Goal: Transaction & Acquisition: Purchase product/service

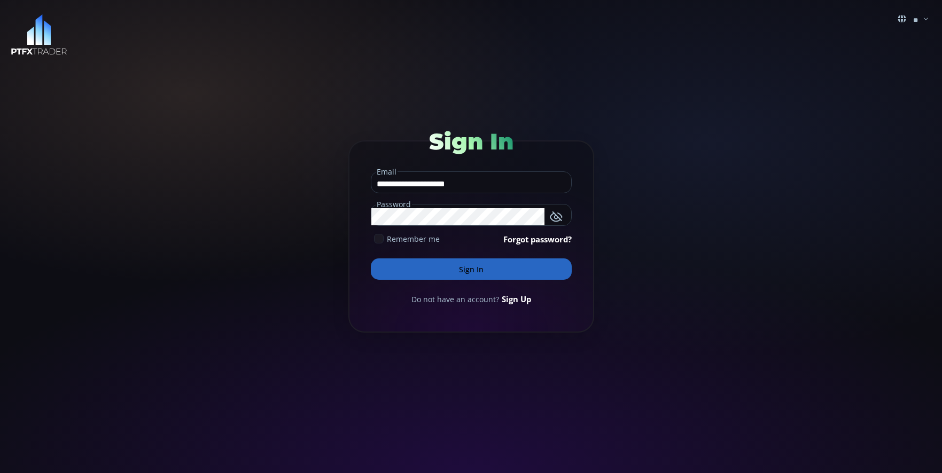
click at [374, 238] on icon at bounding box center [379, 239] width 10 height 10
click at [460, 279] on button "Sign In" at bounding box center [471, 269] width 201 height 21
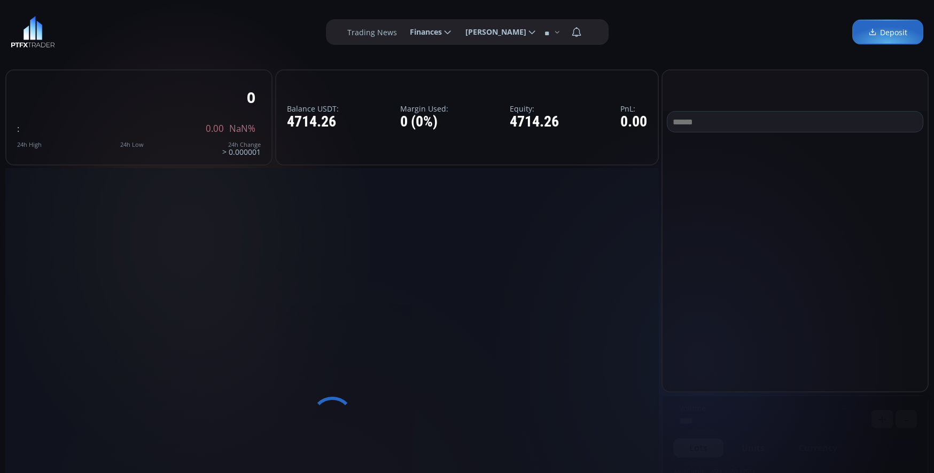
click at [458, 261] on div at bounding box center [332, 418] width 654 height 501
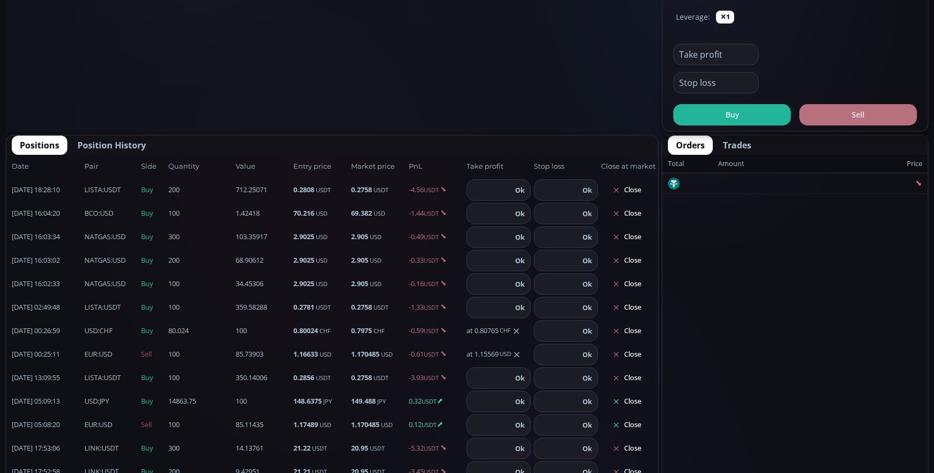
scroll to position [534, 0]
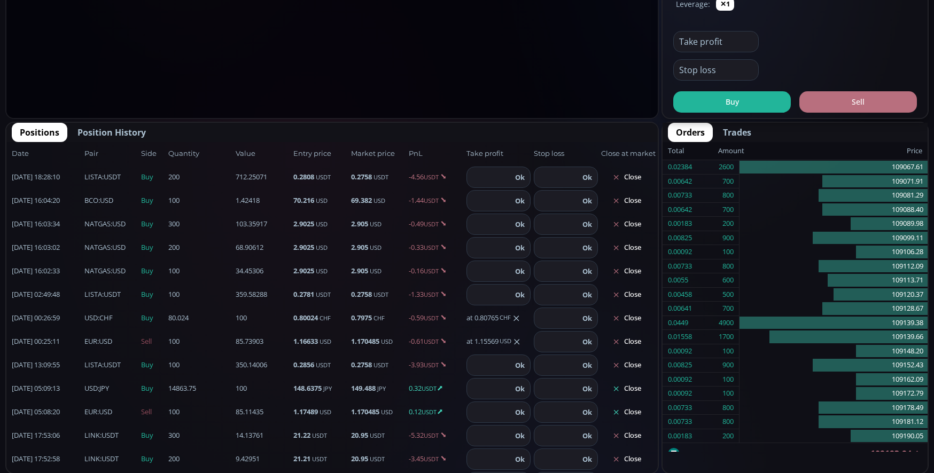
type input "********"
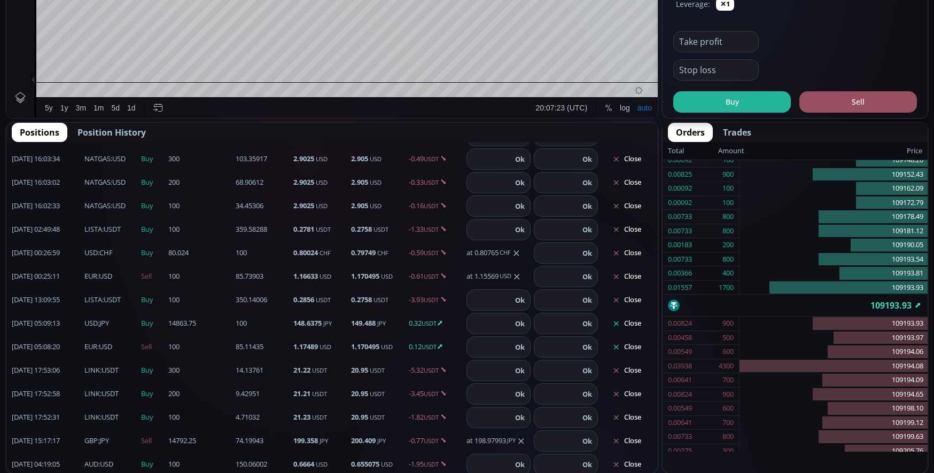
scroll to position [68, 0]
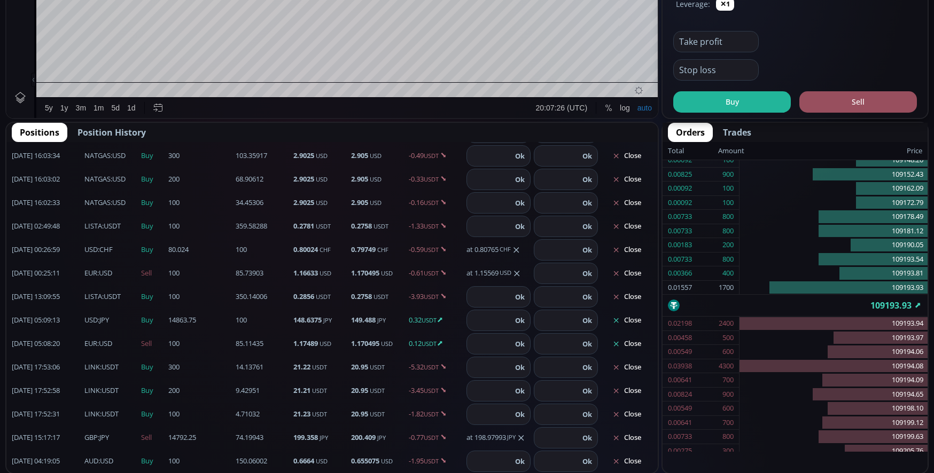
click at [128, 136] on span "Position History" at bounding box center [111, 132] width 68 height 13
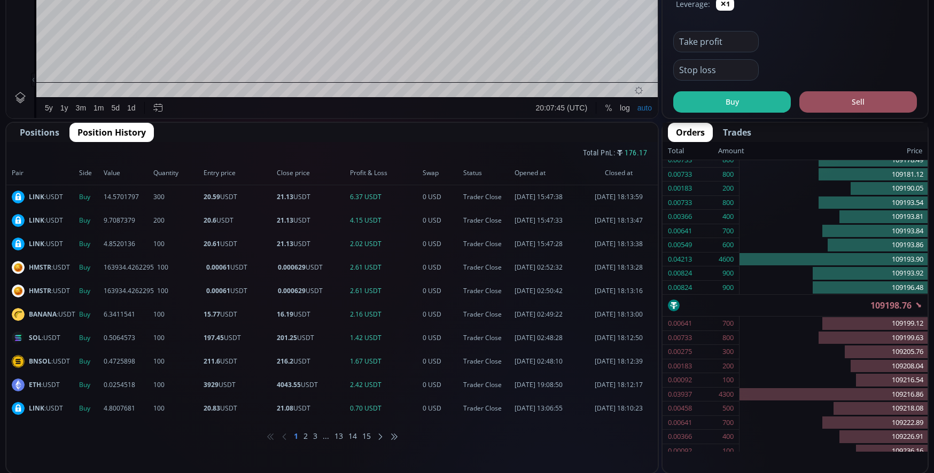
click at [307, 439] on li "2" at bounding box center [306, 436] width 4 height 11
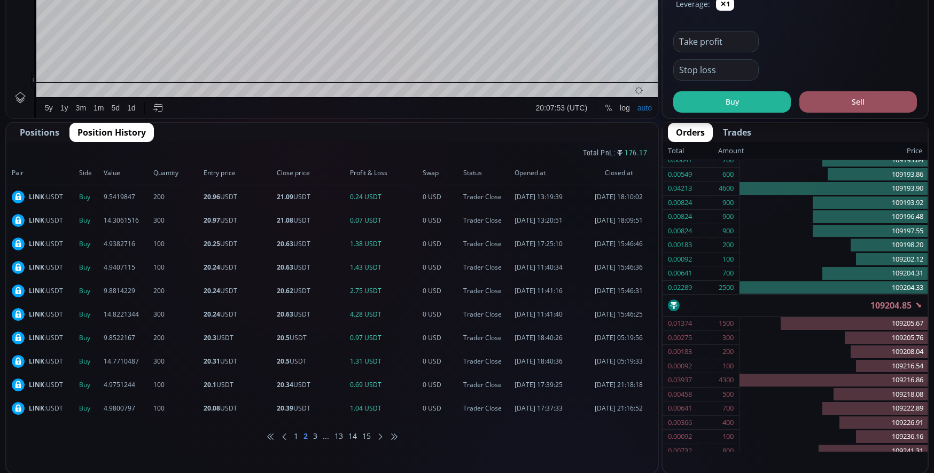
click at [296, 438] on li "1" at bounding box center [296, 436] width 4 height 11
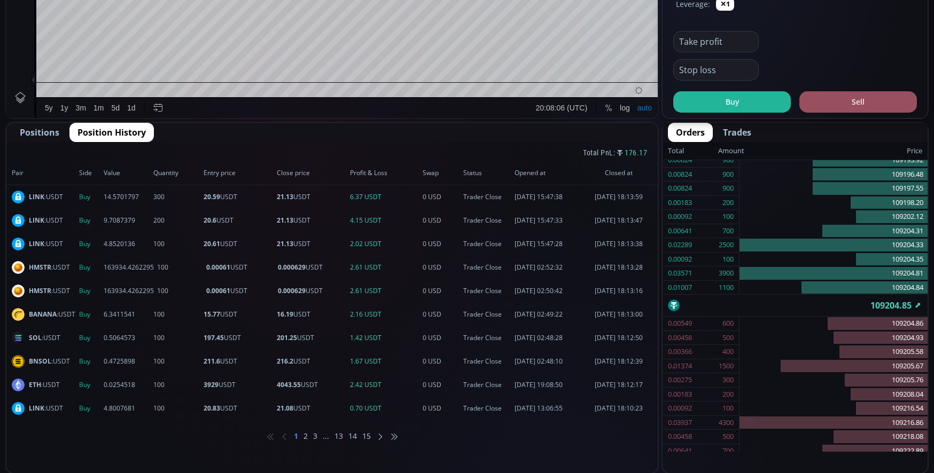
click at [382, 439] on icon at bounding box center [380, 437] width 6 height 6
click at [397, 435] on icon at bounding box center [394, 437] width 6 height 6
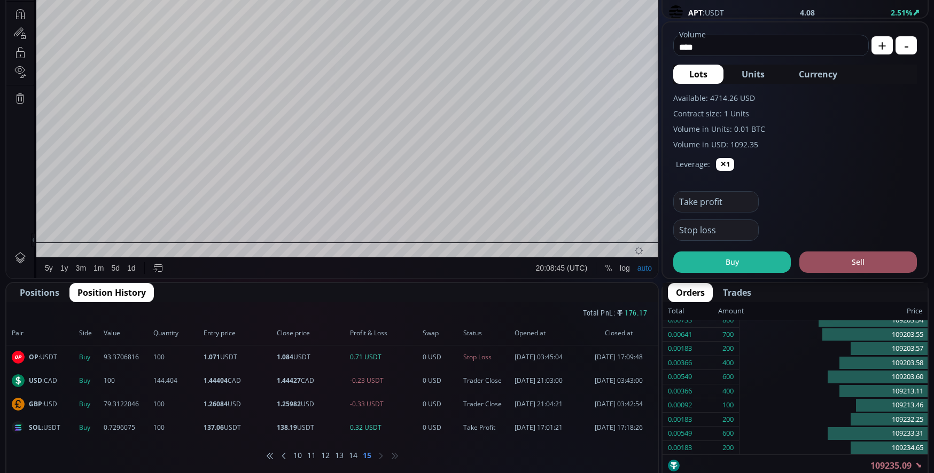
scroll to position [296, 0]
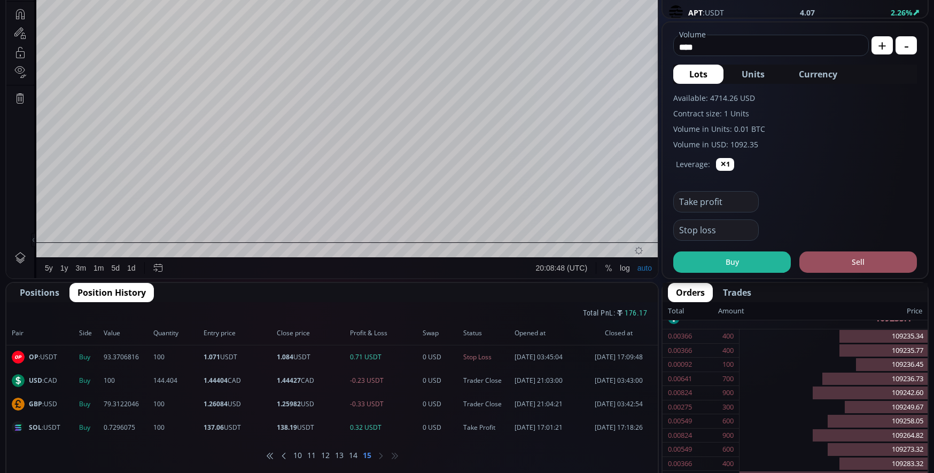
click at [354, 460] on li "14" at bounding box center [353, 455] width 9 height 11
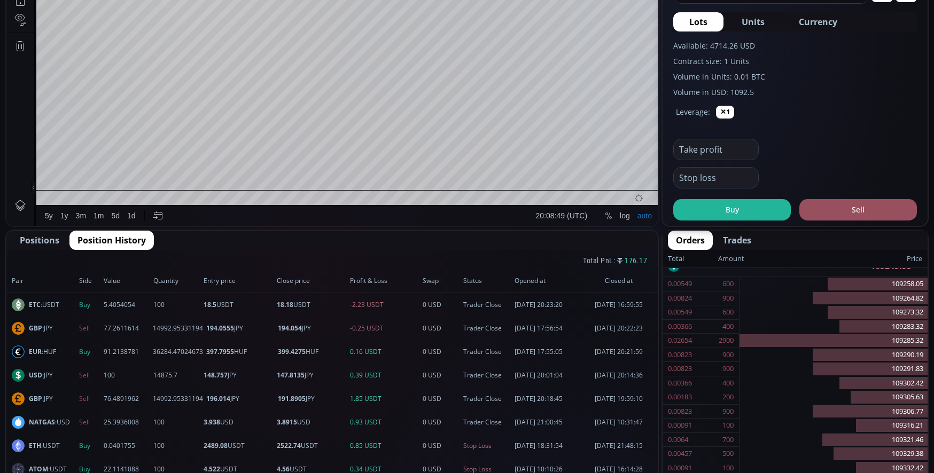
scroll to position [534, 0]
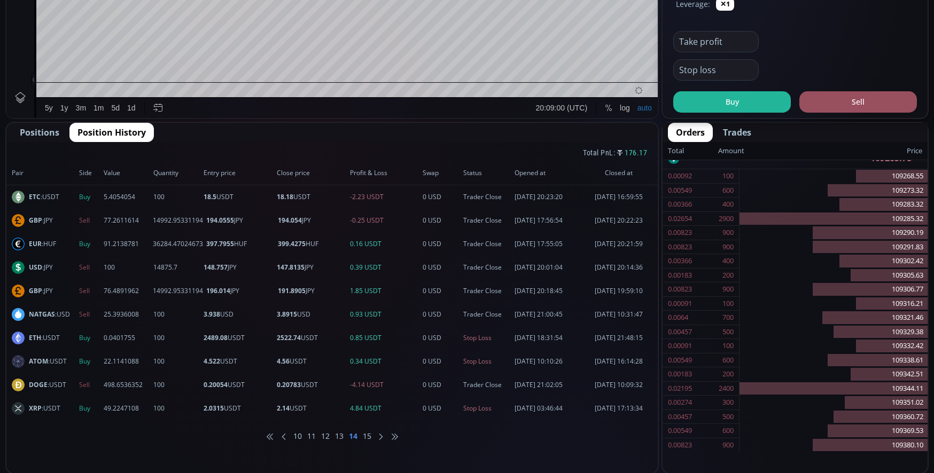
click at [343, 440] on li "13" at bounding box center [339, 436] width 9 height 11
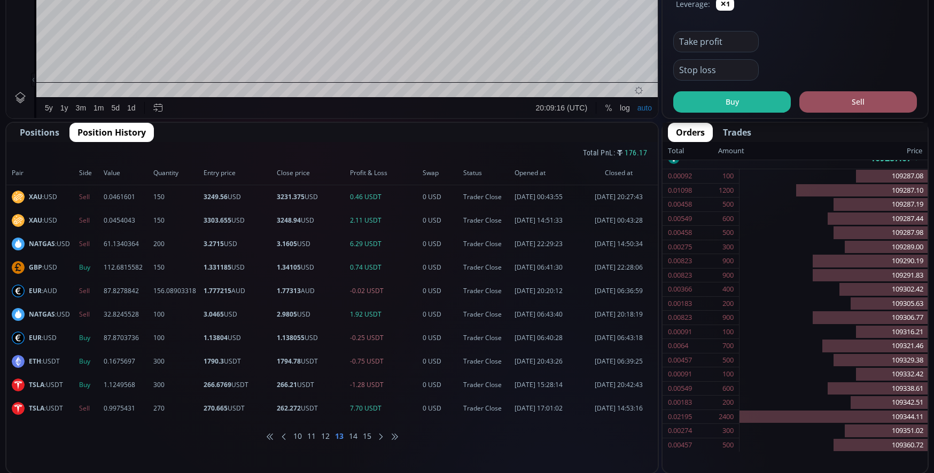
click at [327, 434] on li "12" at bounding box center [325, 436] width 9 height 11
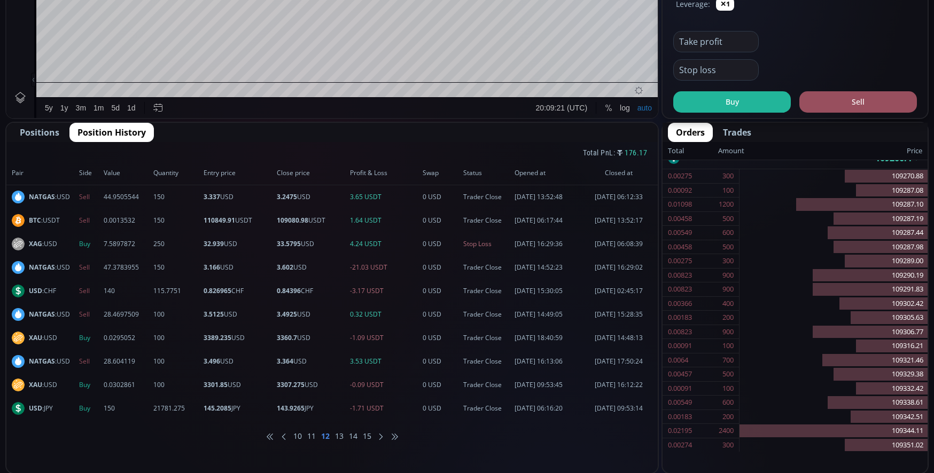
click at [315, 436] on li "11" at bounding box center [311, 436] width 9 height 11
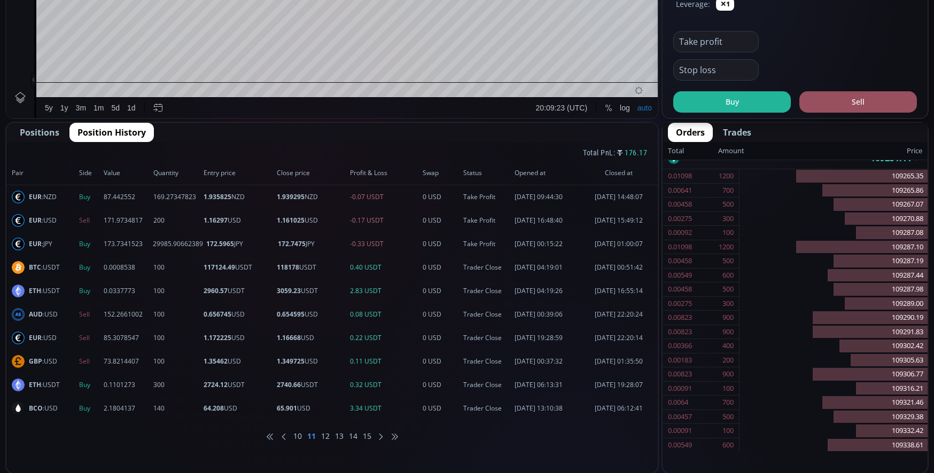
click at [297, 438] on li "10" at bounding box center [297, 436] width 9 height 11
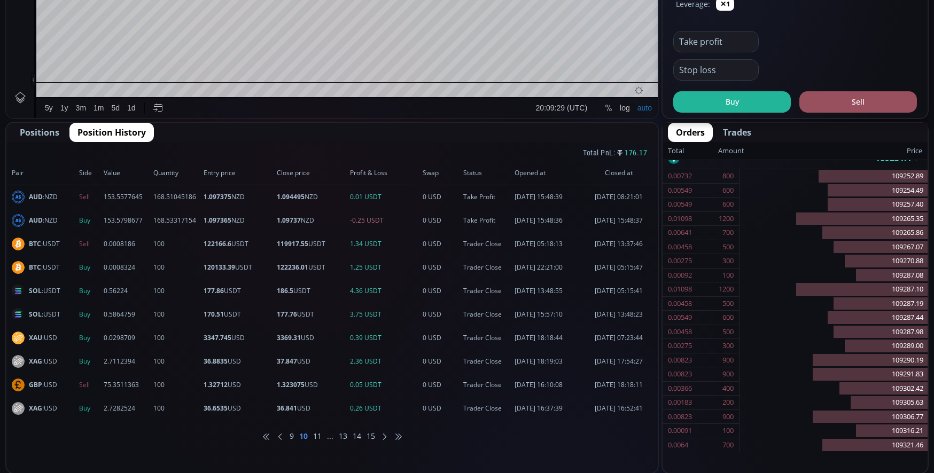
click at [281, 439] on icon at bounding box center [280, 437] width 6 height 6
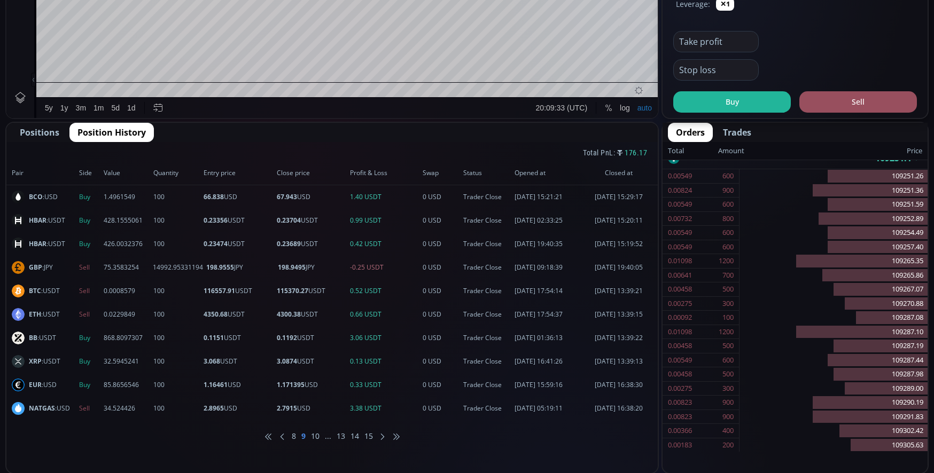
click at [281, 439] on icon at bounding box center [282, 437] width 6 height 6
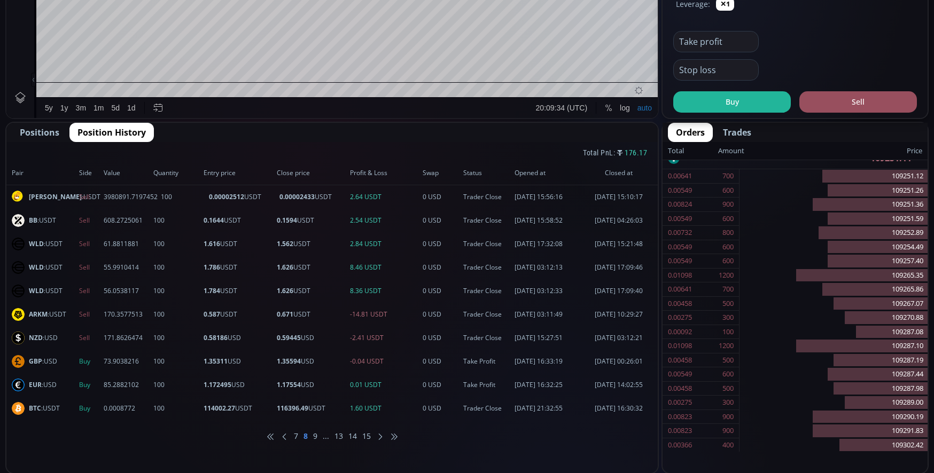
click at [293, 434] on ul "7 8 9 ... 13 14 15" at bounding box center [331, 437] width 651 height 32
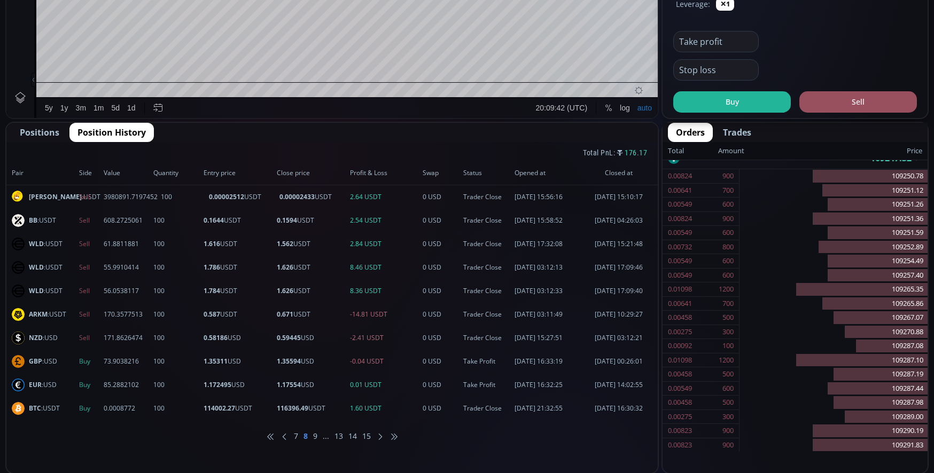
click at [294, 434] on li "7" at bounding box center [296, 436] width 4 height 11
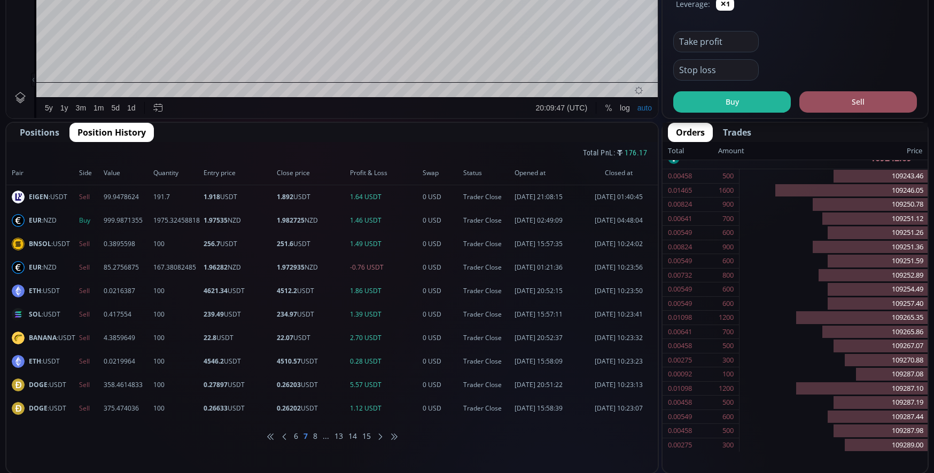
click at [294, 436] on li "6" at bounding box center [296, 436] width 4 height 11
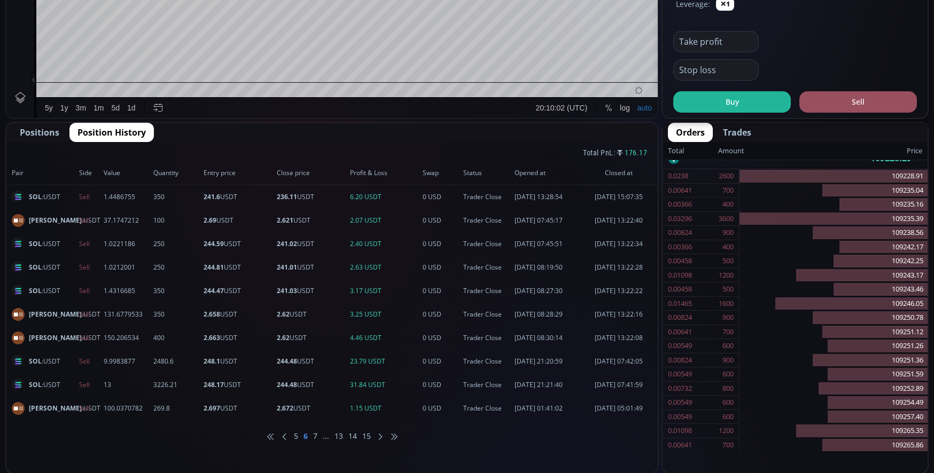
click at [293, 438] on ul "5 6 7 ... 13 14 15" at bounding box center [331, 437] width 651 height 32
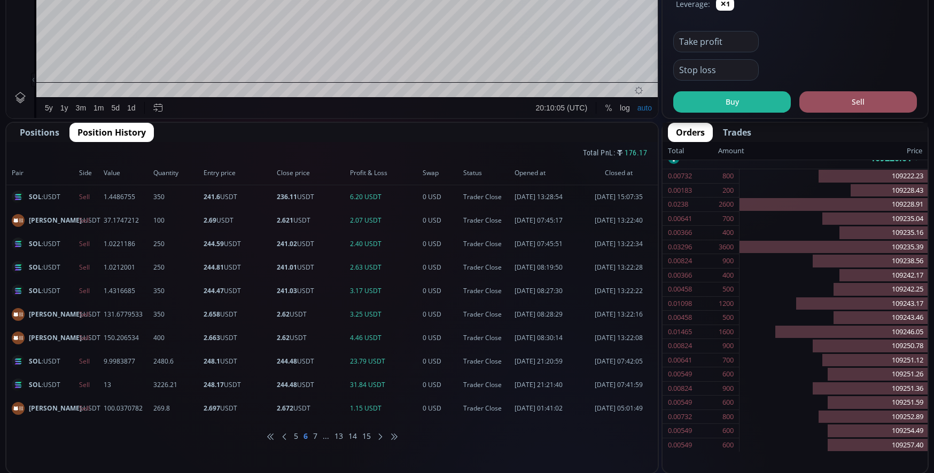
click at [295, 437] on li "5" at bounding box center [296, 436] width 4 height 11
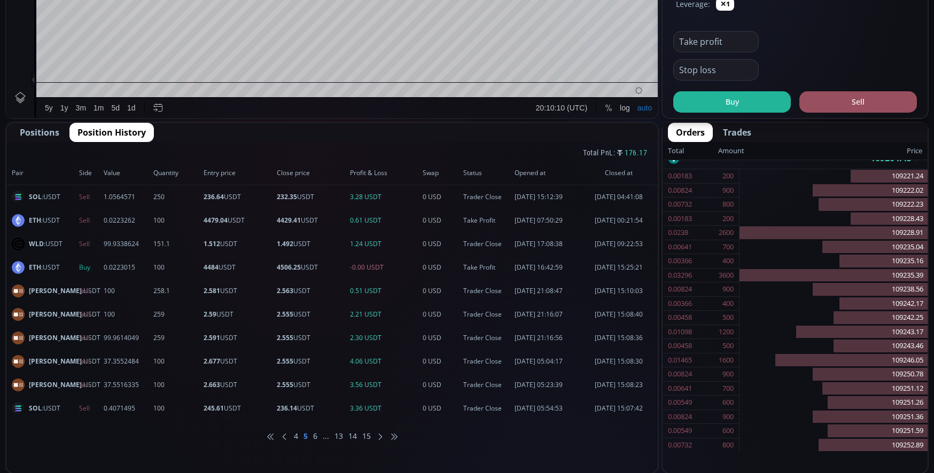
click at [295, 437] on li "4" at bounding box center [296, 436] width 4 height 11
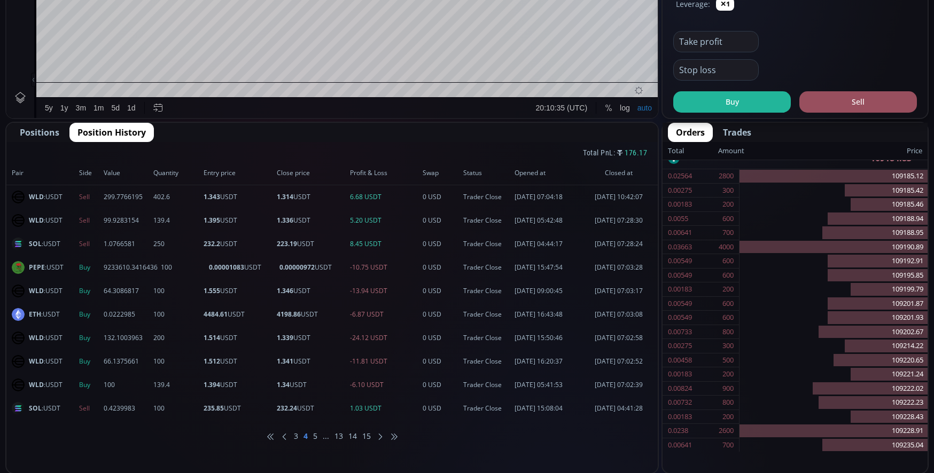
click at [297, 432] on li "3" at bounding box center [296, 436] width 4 height 11
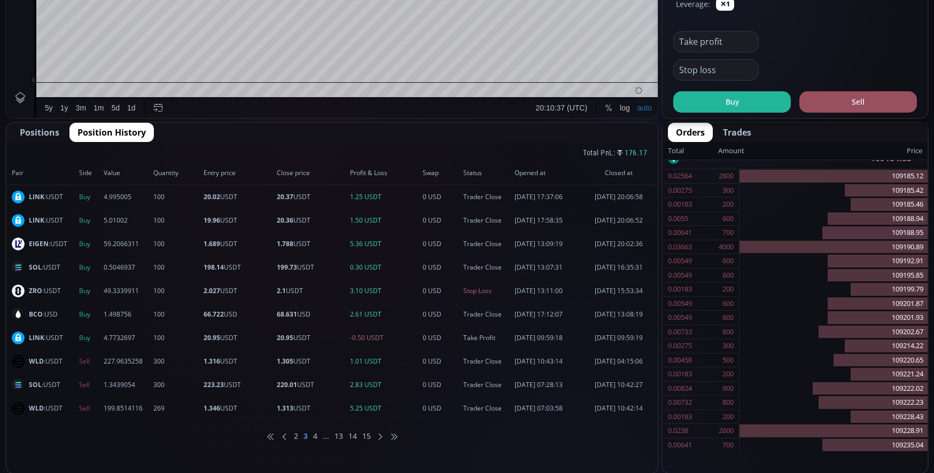
click at [297, 432] on li "2" at bounding box center [296, 436] width 4 height 11
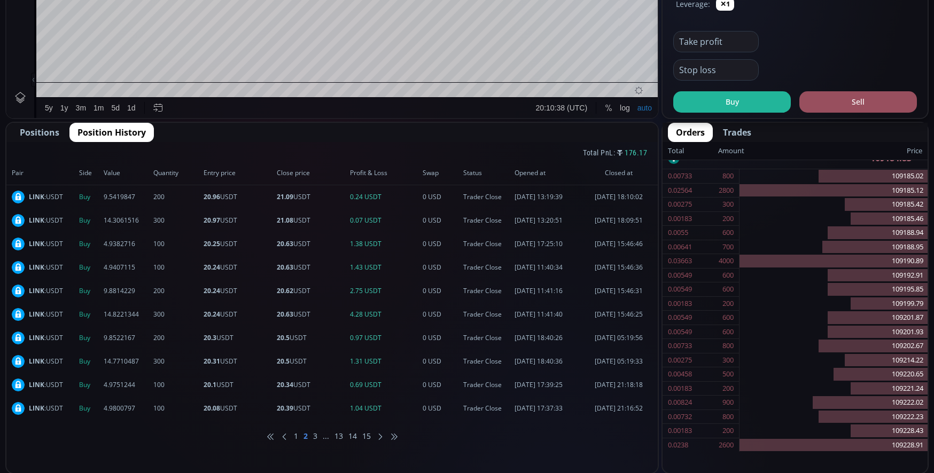
click at [297, 432] on li "1" at bounding box center [296, 436] width 4 height 11
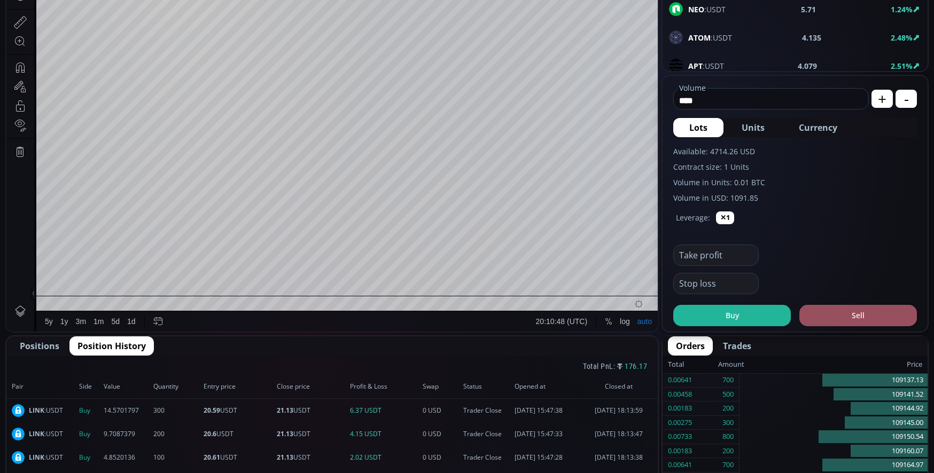
scroll to position [160, 0]
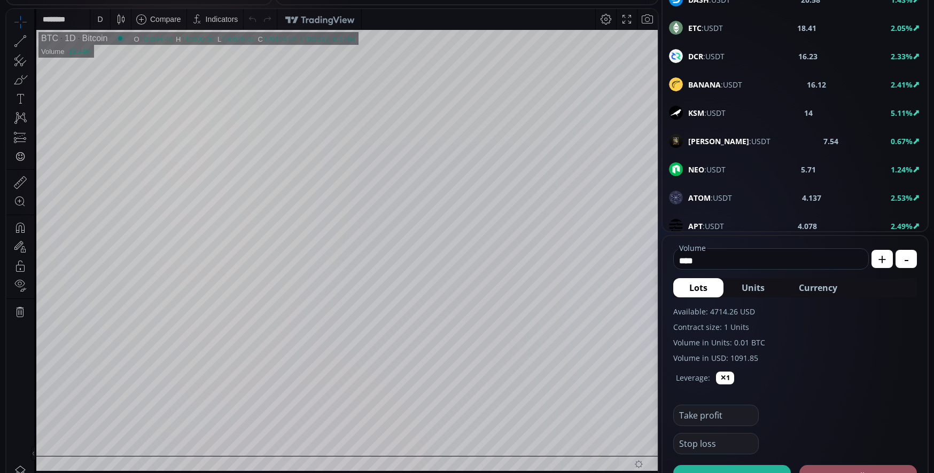
click at [107, 25] on div "D" at bounding box center [100, 19] width 20 height 20
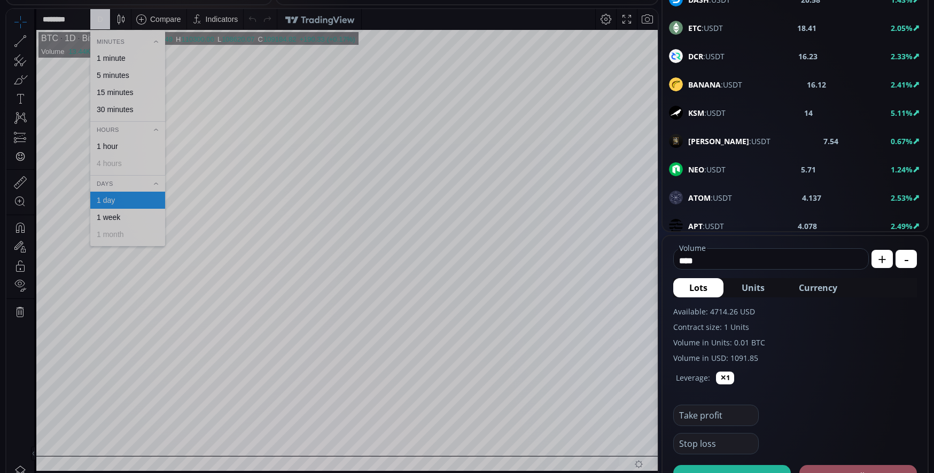
click at [117, 52] on div "1 minute" at bounding box center [127, 58] width 75 height 17
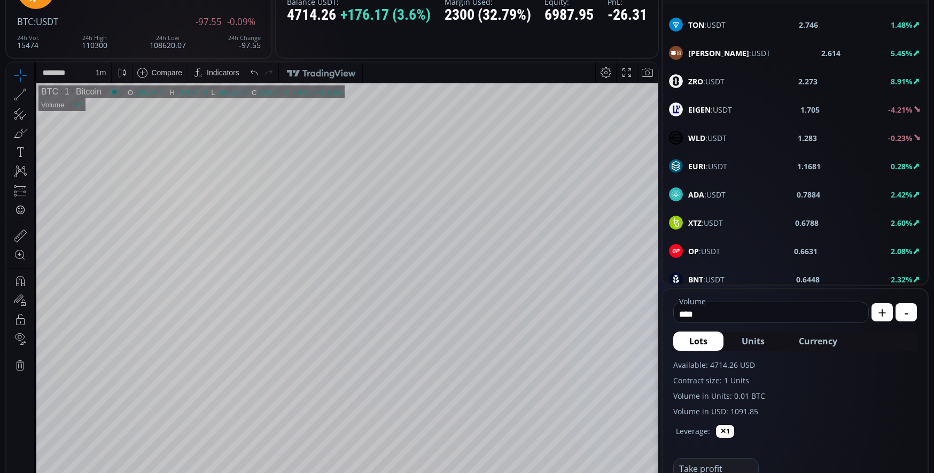
scroll to position [542, 0]
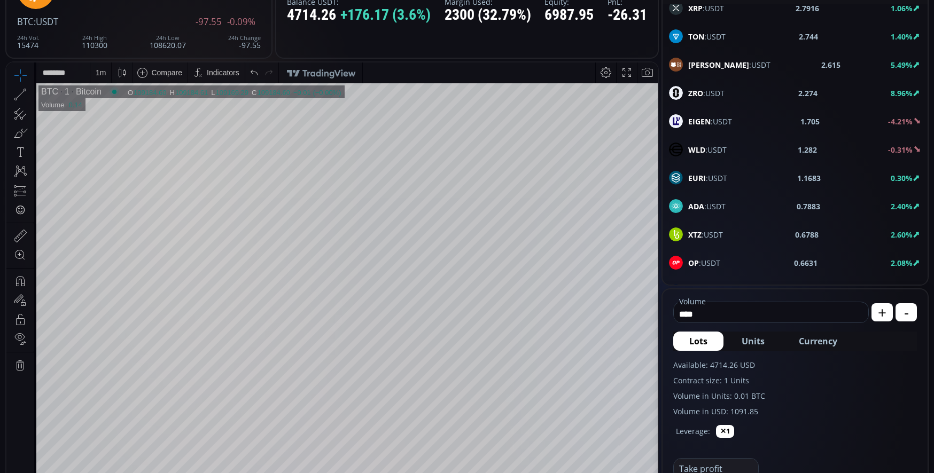
click at [708, 122] on b "EIGEN" at bounding box center [699, 121] width 22 height 10
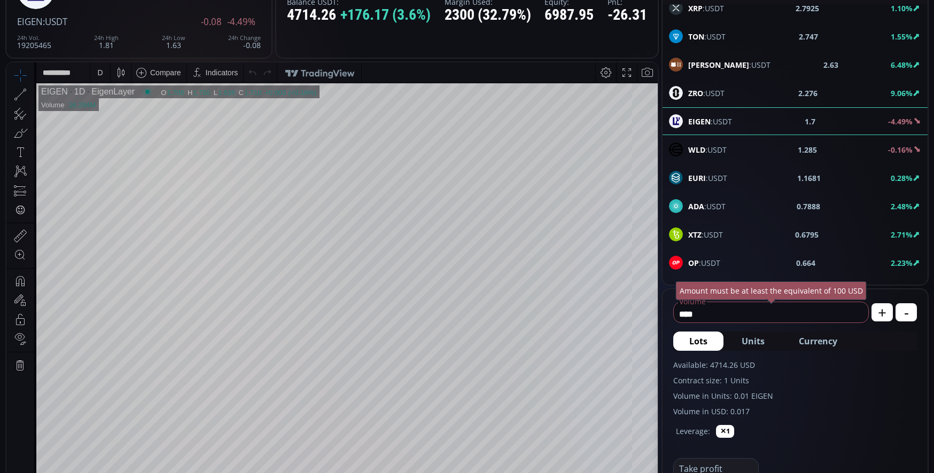
click at [817, 339] on span "Currency" at bounding box center [818, 341] width 38 height 13
click at [738, 314] on input "*****" at bounding box center [753, 314] width 159 height 17
type input "*"
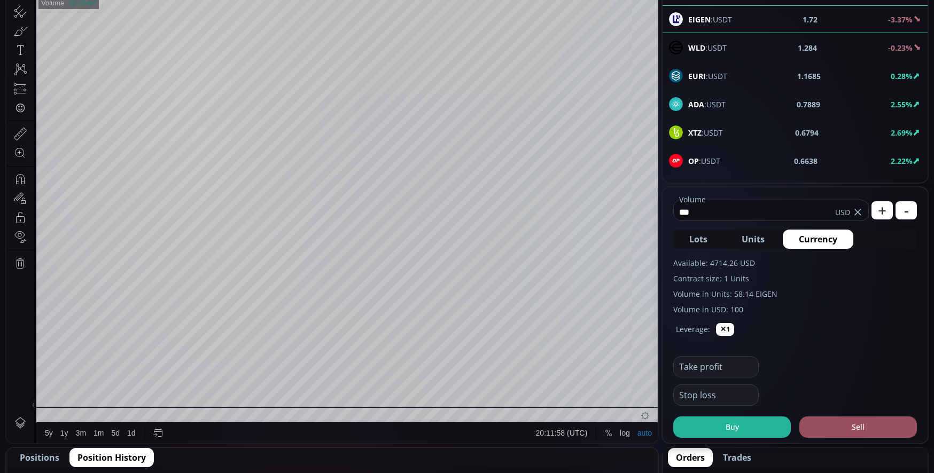
scroll to position [214, 0]
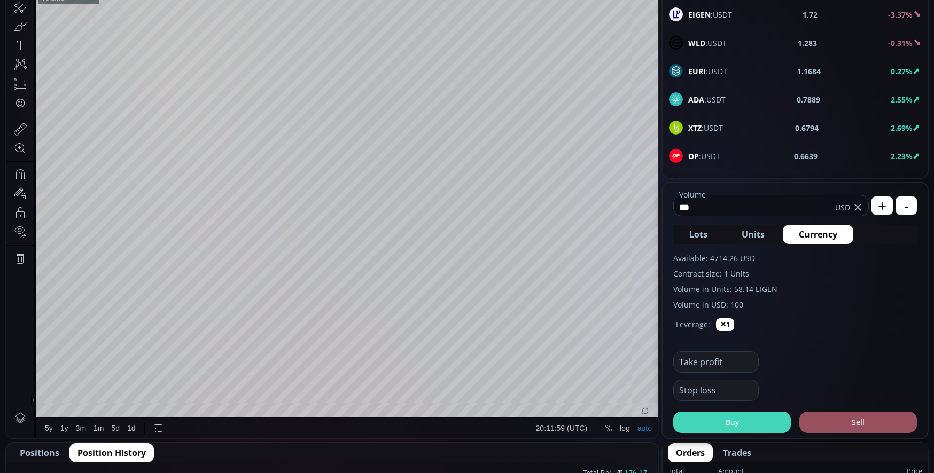
type input "***"
click at [748, 425] on button "Buy" at bounding box center [732, 422] width 118 height 21
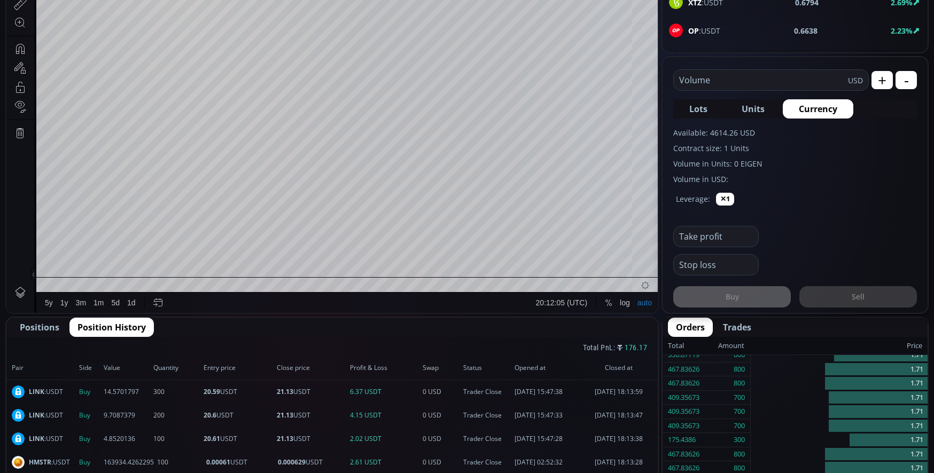
scroll to position [374, 0]
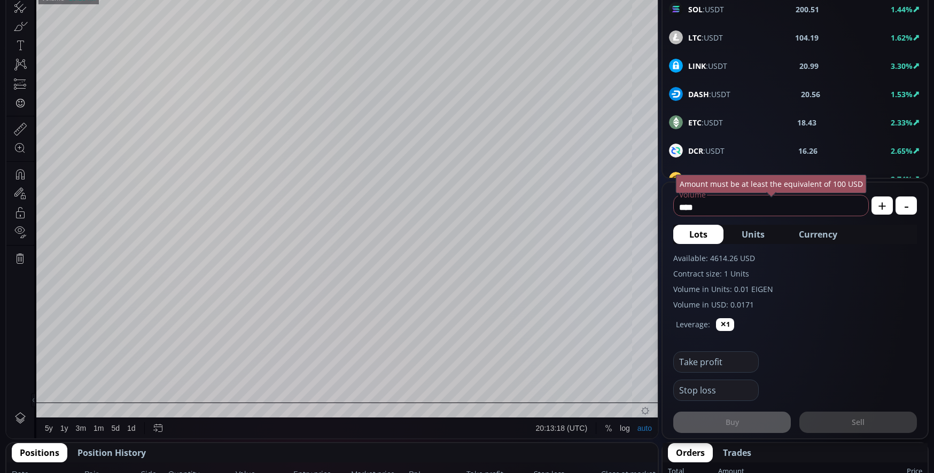
scroll to position [53, 0]
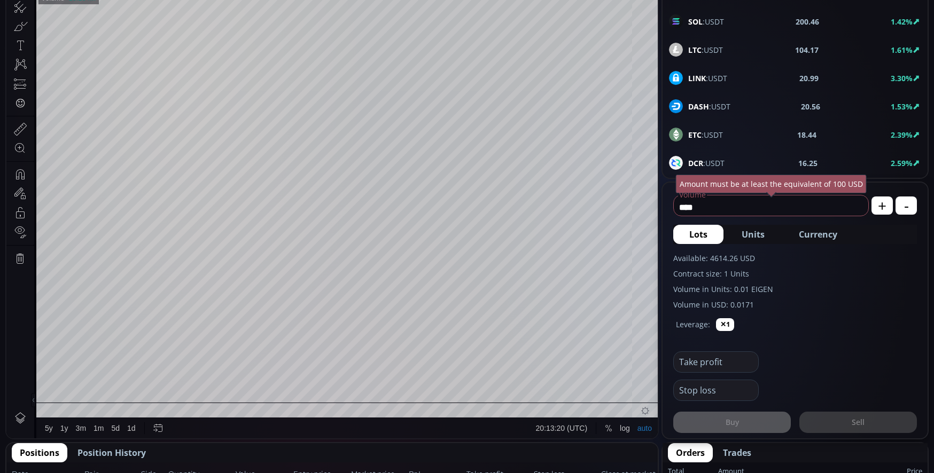
click at [714, 75] on span "LINK :USDT" at bounding box center [707, 78] width 39 height 11
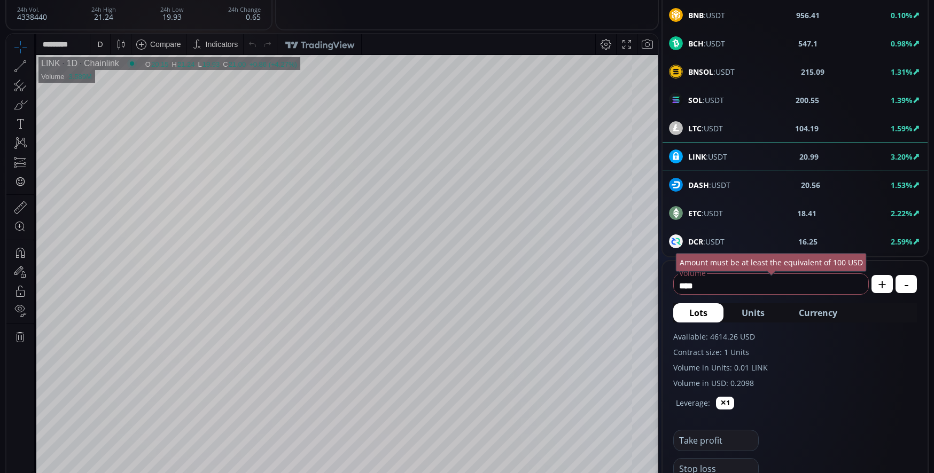
scroll to position [53, 0]
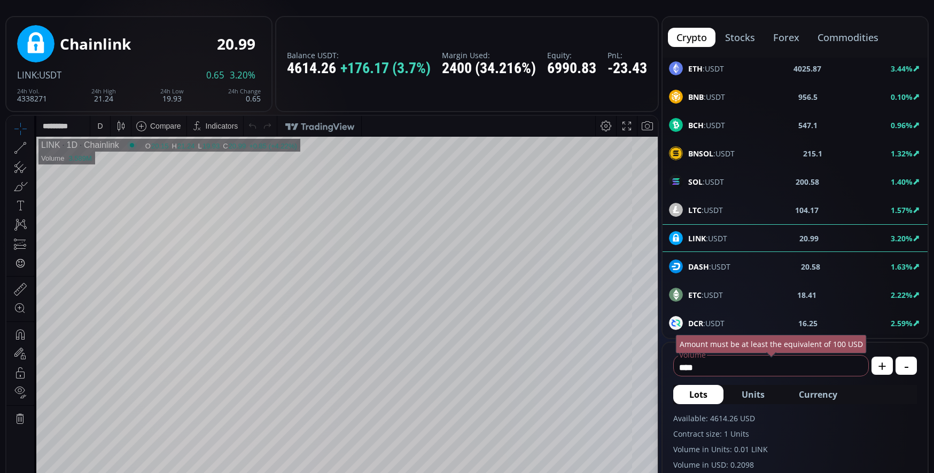
click at [97, 130] on div "D" at bounding box center [100, 126] width 9 height 20
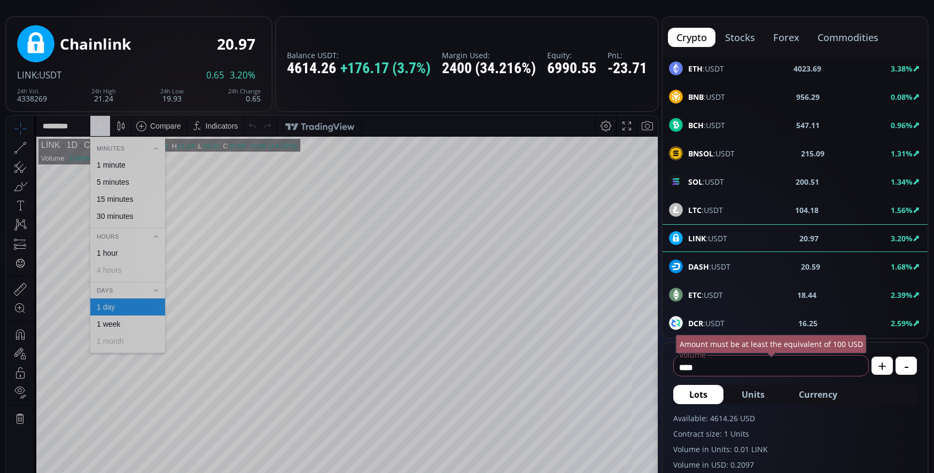
click at [114, 168] on div "1 minute" at bounding box center [111, 165] width 29 height 9
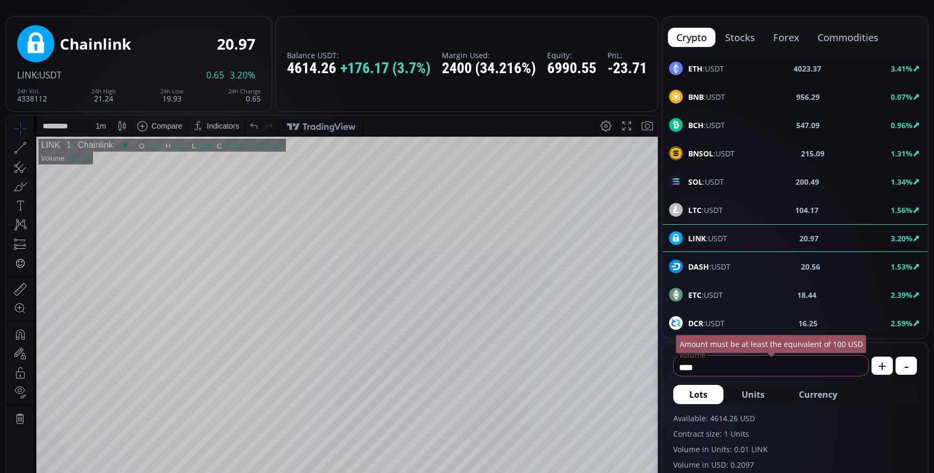
click at [756, 370] on input "****" at bounding box center [768, 367] width 189 height 17
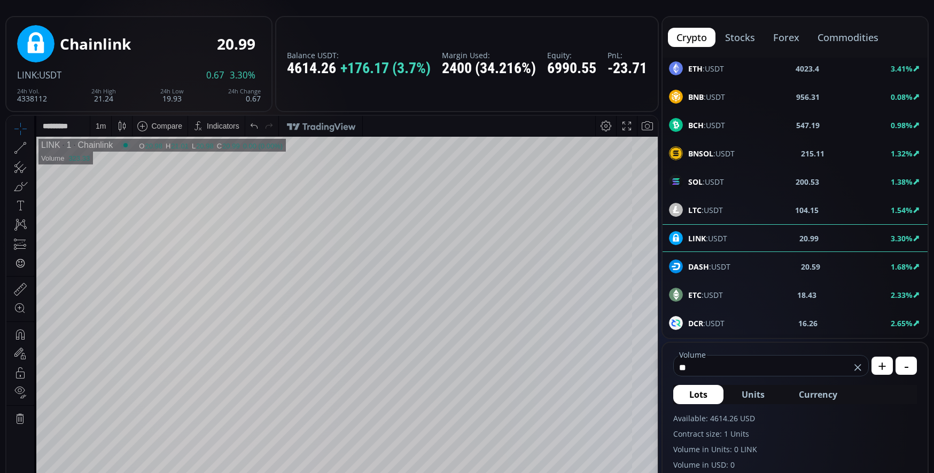
type input "*"
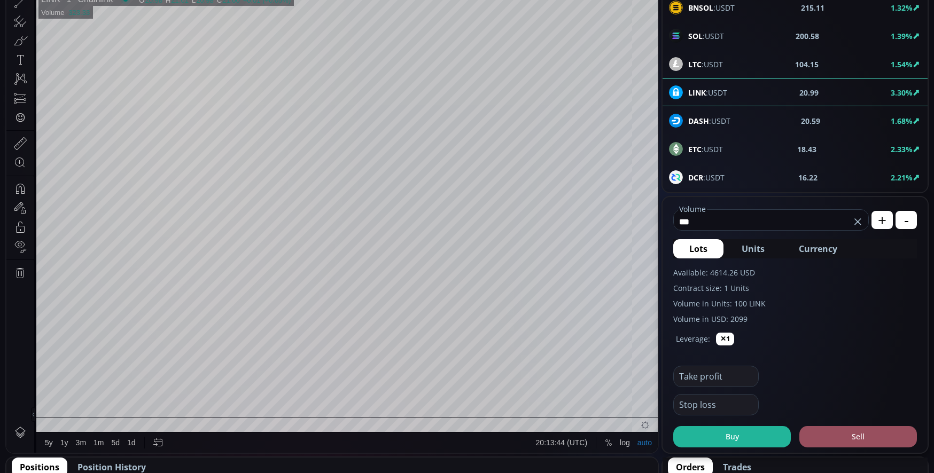
scroll to position [214, 0]
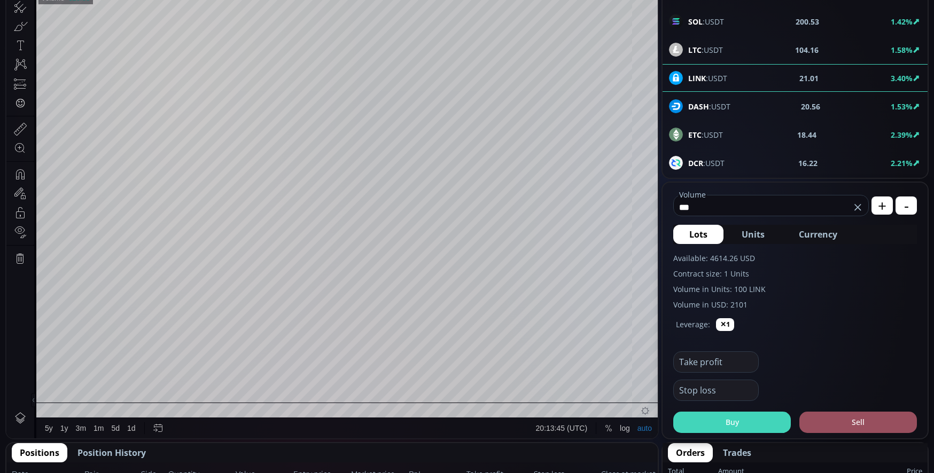
type input "***"
click at [721, 418] on button "Buy" at bounding box center [732, 422] width 118 height 21
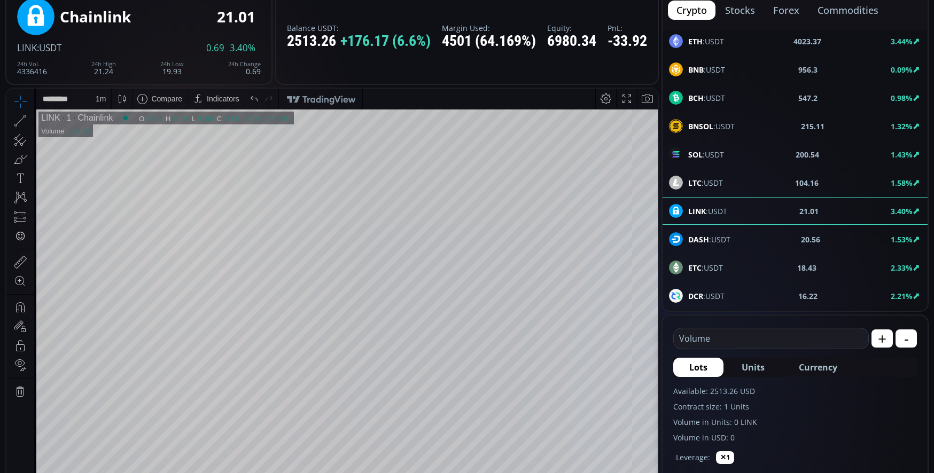
scroll to position [0, 0]
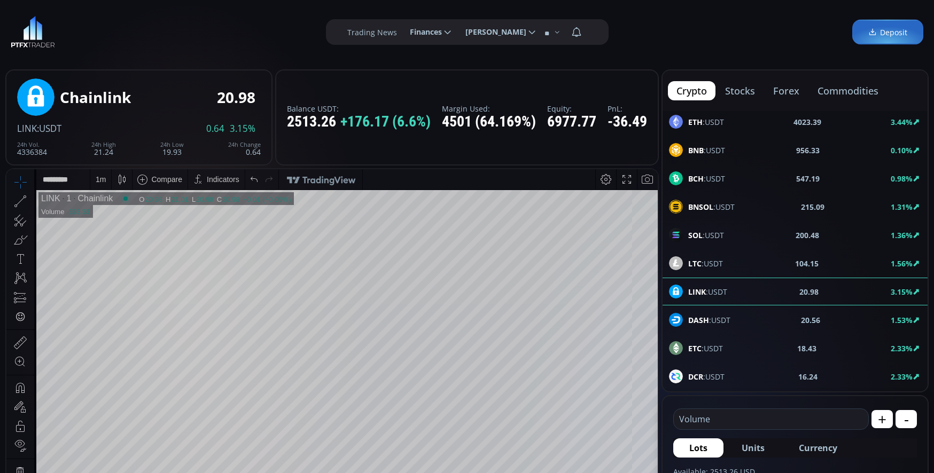
click at [728, 231] on div "SOL :USDT 200.48 1.36%" at bounding box center [795, 235] width 252 height 14
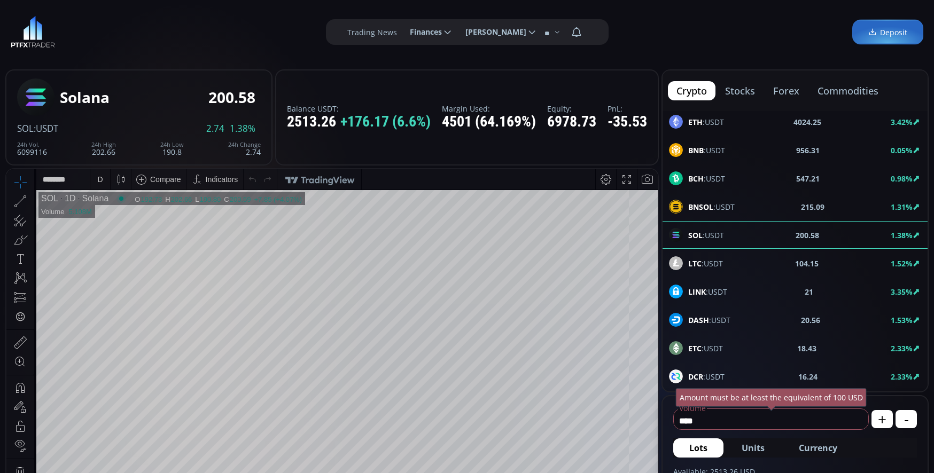
click at [92, 181] on div "D" at bounding box center [100, 179] width 20 height 20
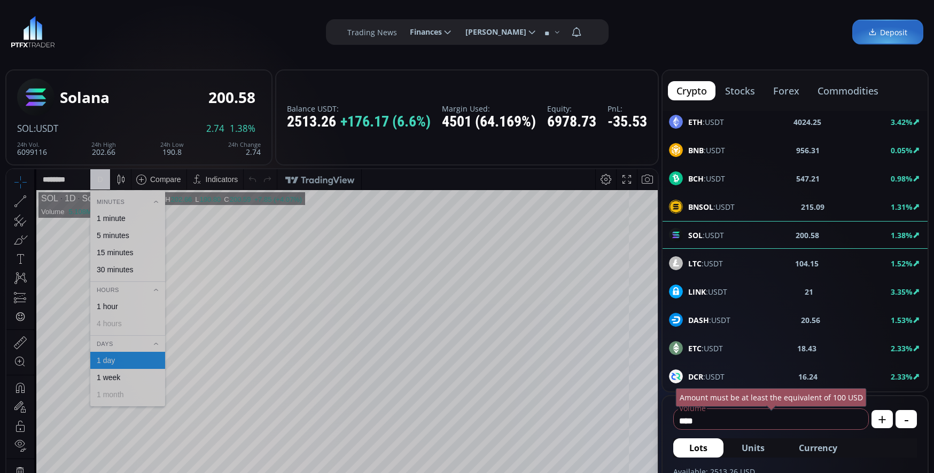
click at [117, 215] on div "1 minute" at bounding box center [111, 218] width 29 height 9
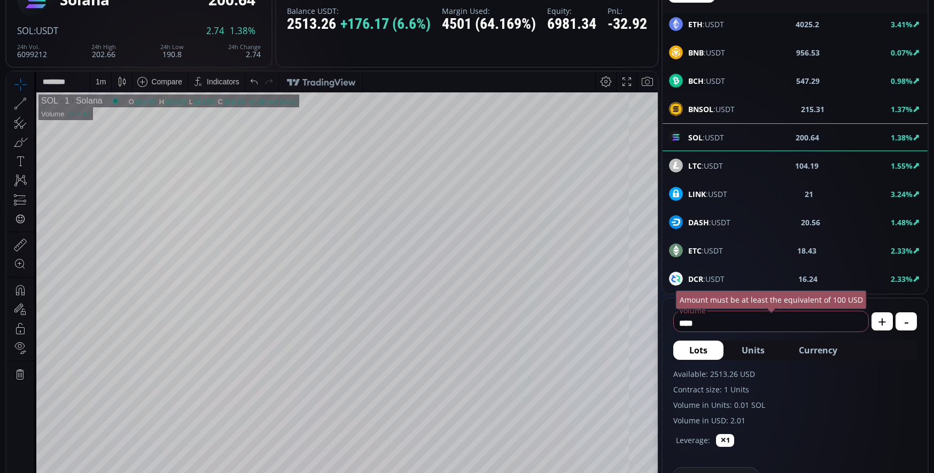
scroll to position [107, 0]
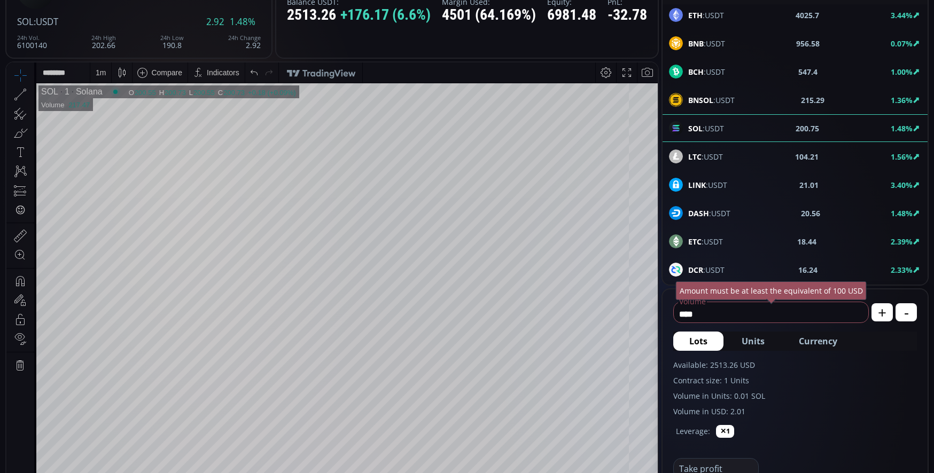
click at [817, 343] on span "Currency" at bounding box center [818, 341] width 38 height 13
click at [736, 316] on input "******" at bounding box center [753, 314] width 159 height 17
type input "*"
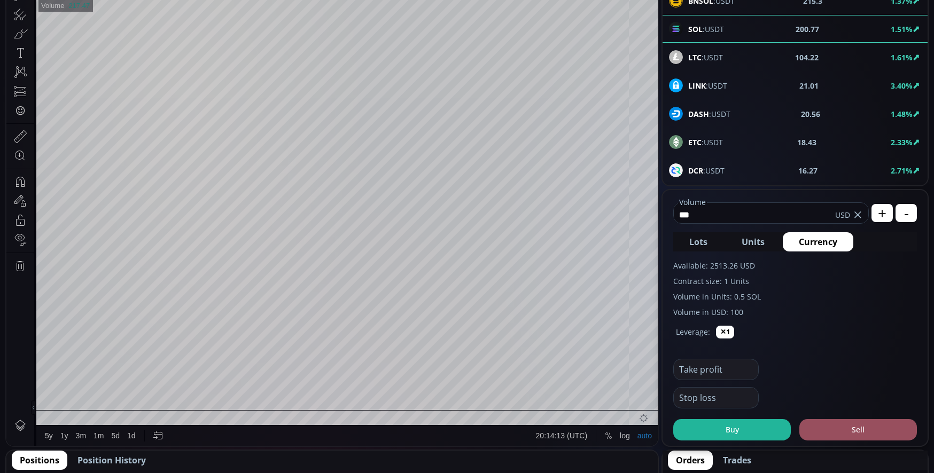
scroll to position [214, 0]
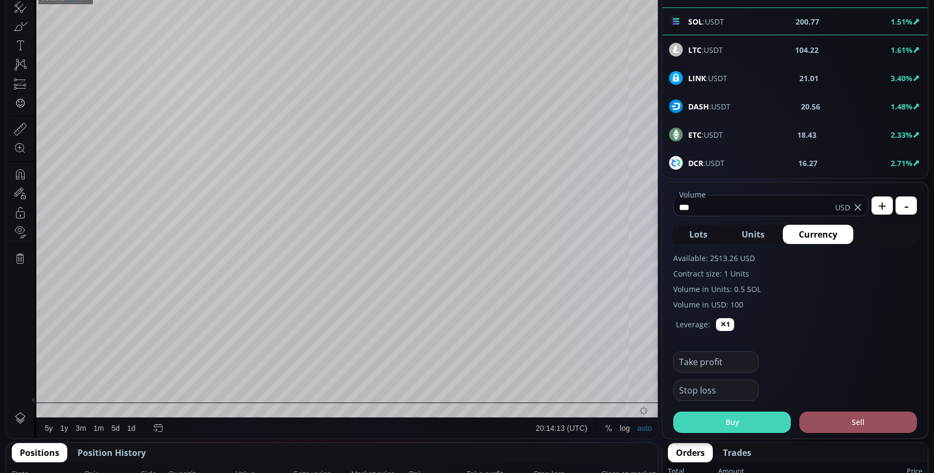
type input "***"
click at [741, 424] on button "Buy" at bounding box center [732, 422] width 118 height 21
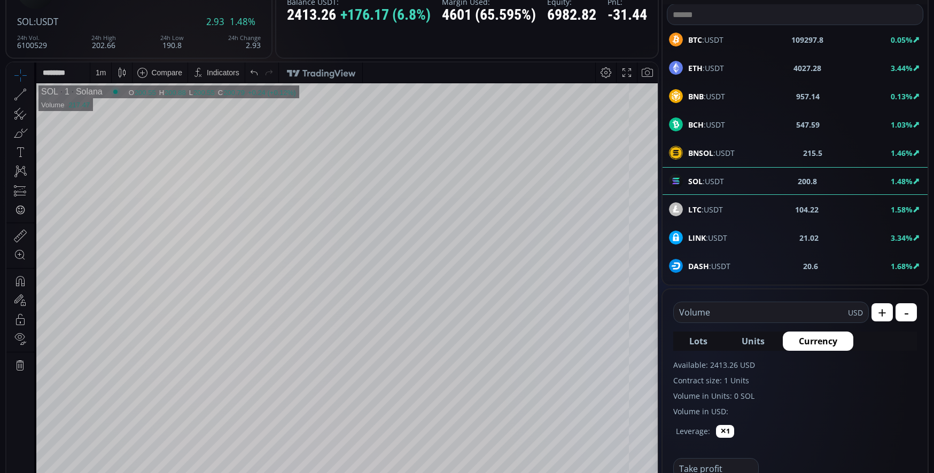
scroll to position [0, 0]
